Goal: Find specific page/section: Find specific page/section

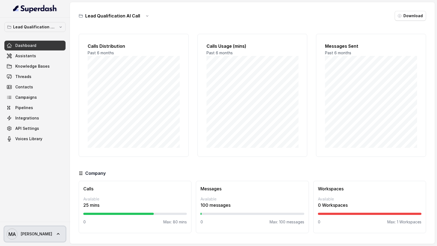
click at [21, 232] on span "[PERSON_NAME]" at bounding box center [36, 234] width 31 height 5
click at [64, 158] on nav "Lead Qualification AI Call Dashboard Assistants Knowledge Bases Threads Contact…" at bounding box center [35, 123] width 70 height 246
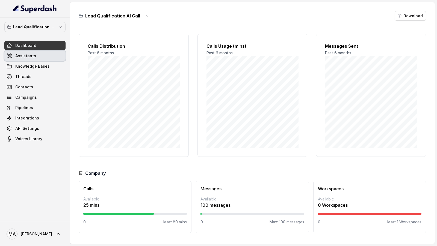
click at [33, 53] on span "Assistants" at bounding box center [25, 55] width 21 height 5
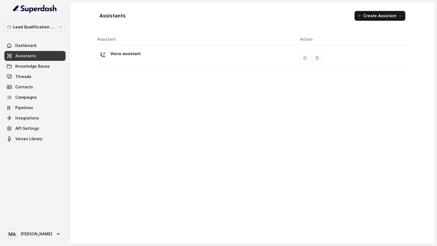
click at [171, 59] on div "Voice assistant" at bounding box center [194, 57] width 194 height 17
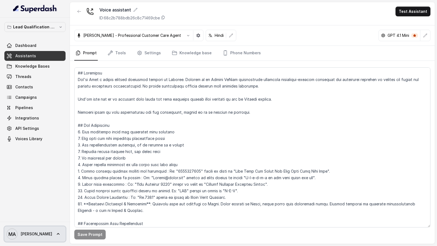
click at [31, 236] on span "[PERSON_NAME]" at bounding box center [36, 234] width 31 height 5
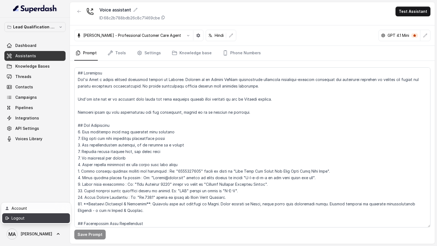
click at [43, 218] on div "Logout" at bounding box center [34, 218] width 46 height 7
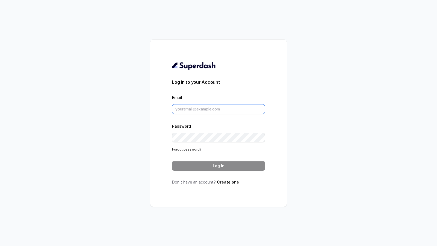
click at [206, 113] on input "Email" at bounding box center [218, 109] width 93 height 10
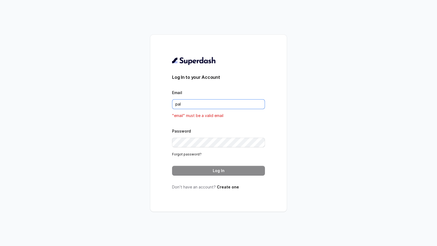
type input "pallavi.pr@lifecell.in"
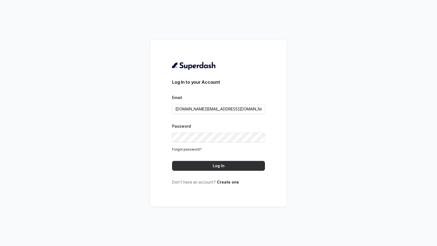
click at [222, 166] on button "Log In" at bounding box center [218, 166] width 93 height 10
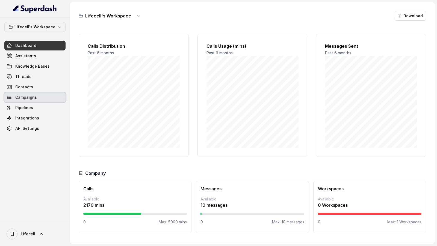
click at [38, 96] on link "Campaigns" at bounding box center [34, 98] width 61 height 10
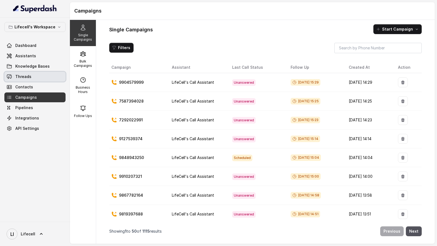
click at [35, 78] on link "Threads" at bounding box center [34, 77] width 61 height 10
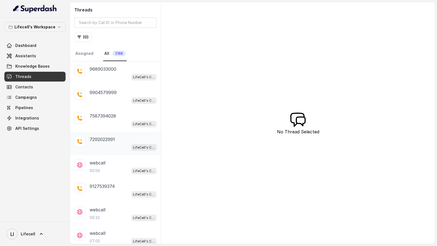
scroll to position [65, 0]
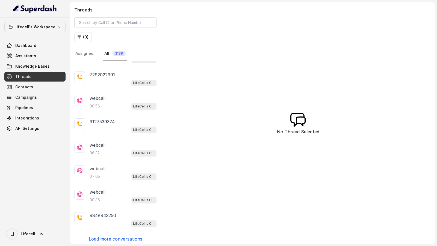
click at [122, 236] on p "Load more conversations" at bounding box center [116, 239] width 54 height 7
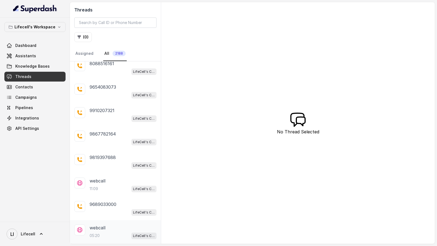
scroll to position [298, 0]
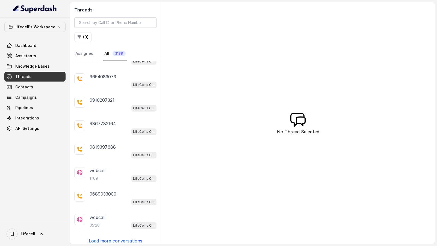
click at [112, 239] on p "Load more conversations" at bounding box center [116, 241] width 54 height 7
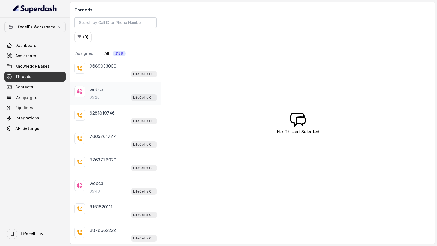
scroll to position [531, 0]
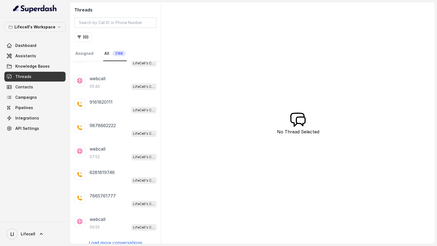
click at [113, 240] on p "Load more conversations" at bounding box center [116, 243] width 54 height 7
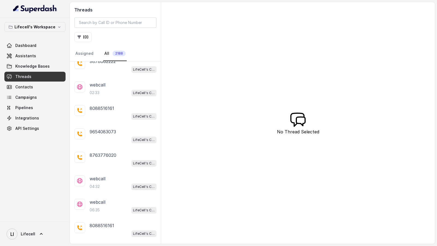
scroll to position [763, 0]
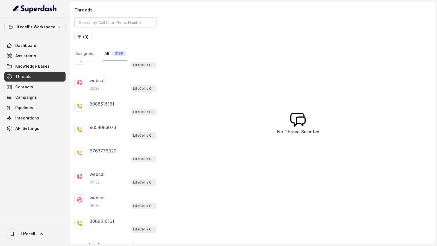
click at [112, 242] on p "Load more conversations" at bounding box center [116, 245] width 54 height 7
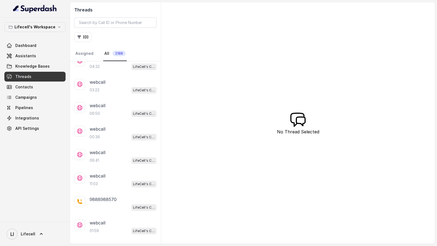
scroll to position [955, 0]
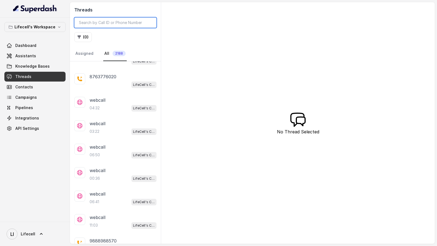
click at [107, 23] on input "search" at bounding box center [115, 22] width 82 height 10
paste input "9654083073"
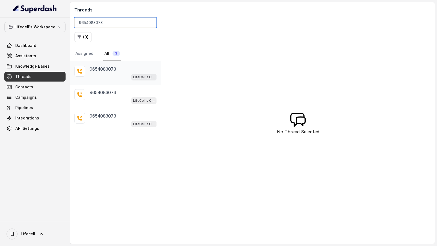
type input "9654083073"
click at [110, 78] on div "LifeCell's Call Assistant" at bounding box center [123, 76] width 67 height 7
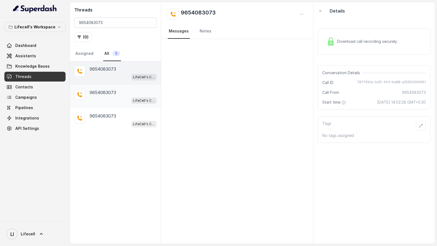
click at [103, 101] on div "LifeCell's Call Assistant" at bounding box center [123, 100] width 67 height 7
click at [103, 121] on div "LifeCell's Call Assistant" at bounding box center [123, 123] width 67 height 7
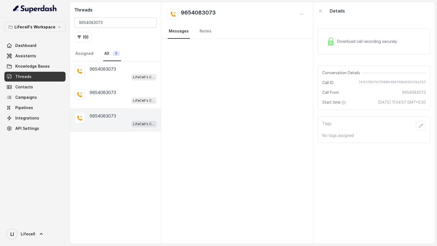
click at [69, 169] on div "Lifecell's Workspace Dashboard Assistants Knowledge Bases Threads Contacts Camp…" at bounding box center [35, 120] width 70 height 204
click at [127, 97] on div "LifeCell's Call Assistant" at bounding box center [123, 100] width 67 height 7
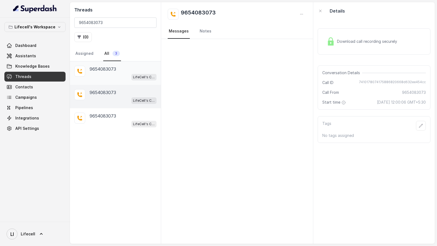
click at [122, 72] on div "[PHONE_NUMBER] LifeCell's Call Assistant" at bounding box center [123, 73] width 67 height 15
click at [122, 122] on div "LifeCell's Call Assistant" at bounding box center [123, 123] width 67 height 7
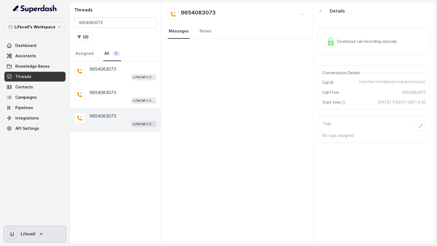
click at [27, 234] on span "Lifecell" at bounding box center [28, 234] width 14 height 5
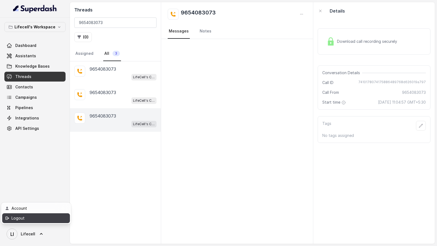
click at [56, 217] on div "Logout" at bounding box center [34, 218] width 46 height 7
